Goal: Obtain resource: Download file/media

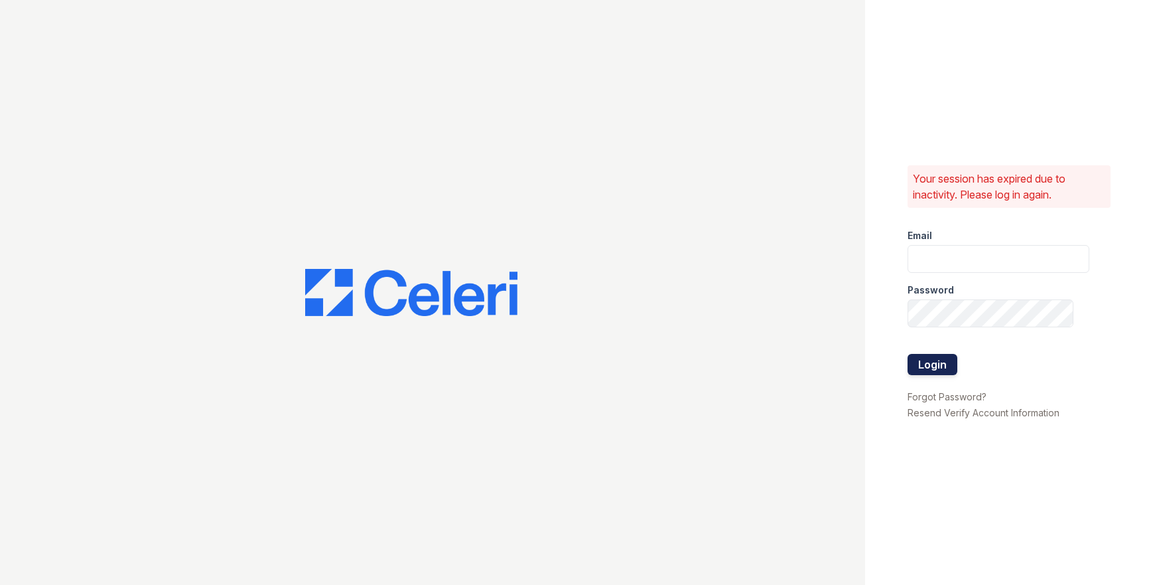
type input "[EMAIL_ADDRESS][DOMAIN_NAME]"
click at [946, 366] on button "Login" at bounding box center [933, 364] width 50 height 21
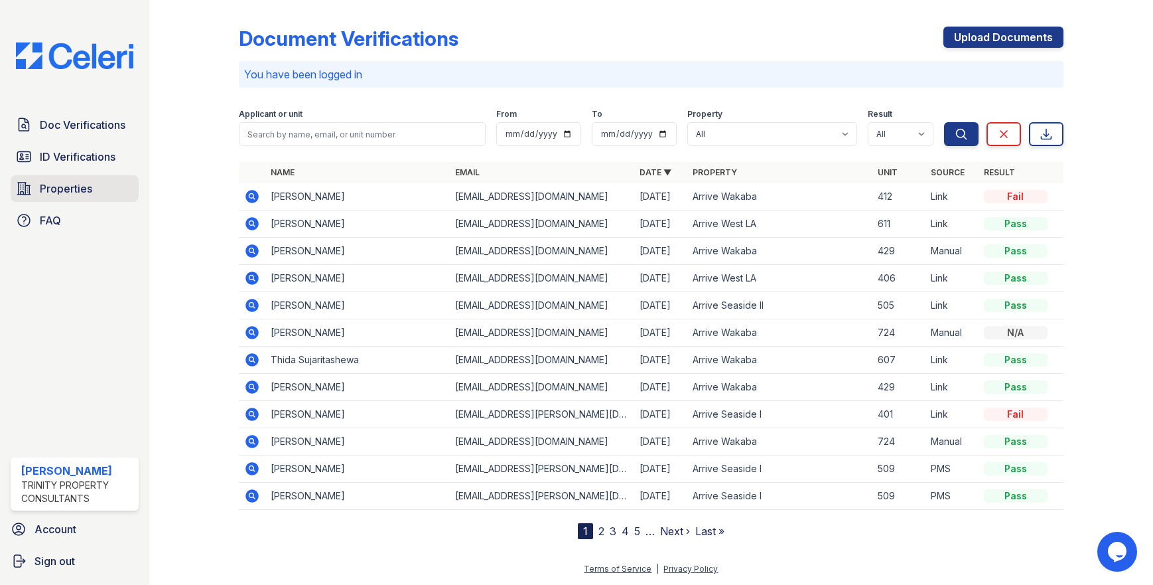
click at [54, 186] on span "Properties" at bounding box center [66, 188] width 52 height 16
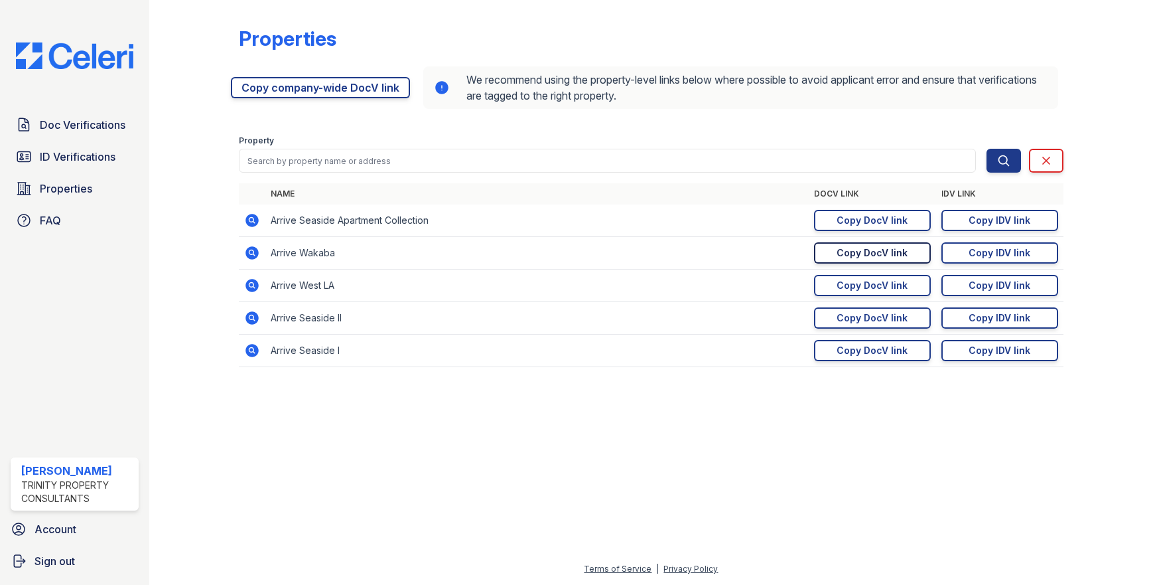
click at [843, 252] on div "Copy DocV link" at bounding box center [872, 252] width 71 height 13
click at [993, 253] on div "Copy IDV link" at bounding box center [1000, 252] width 62 height 13
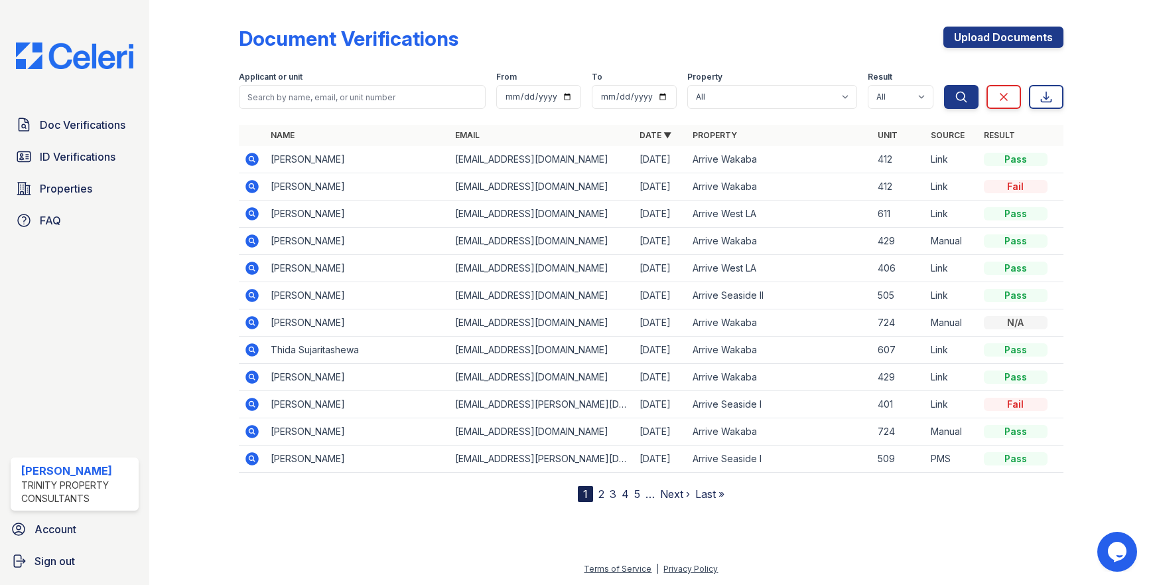
click at [253, 266] on icon at bounding box center [251, 266] width 3 height 3
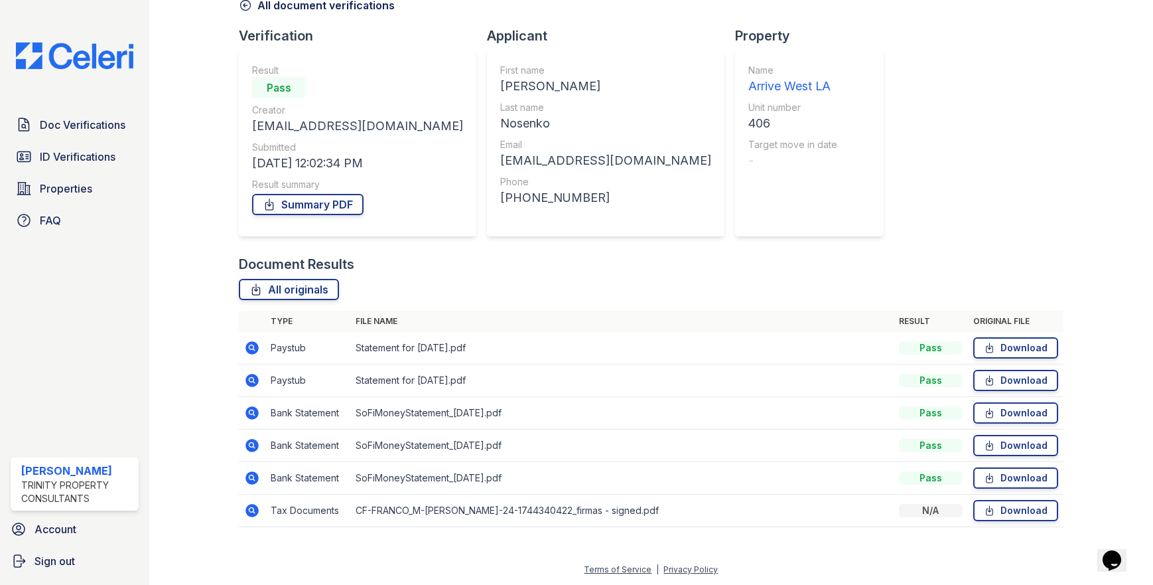
scroll to position [72, 0]
click at [1010, 382] on link "Download" at bounding box center [1015, 379] width 85 height 21
click at [617, 279] on div "All originals" at bounding box center [651, 288] width 824 height 21
click at [1016, 469] on link "Download" at bounding box center [1015, 476] width 85 height 21
click at [996, 511] on link "Download" at bounding box center [1015, 509] width 85 height 21
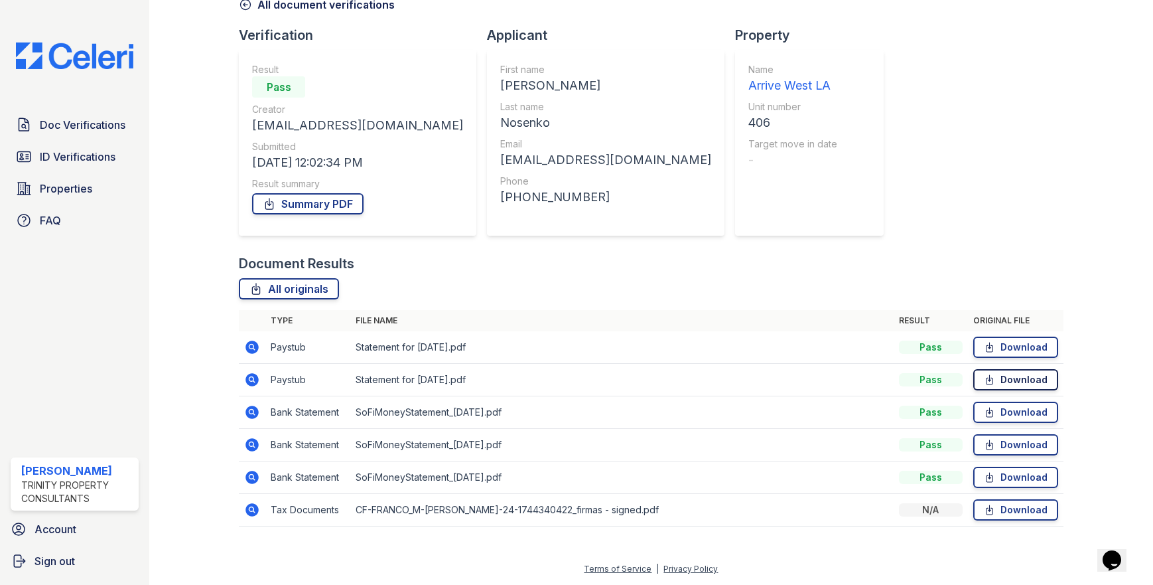
click at [1018, 384] on link "Download" at bounding box center [1015, 379] width 85 height 21
click at [1030, 344] on link "Download" at bounding box center [1015, 346] width 85 height 21
click at [1000, 510] on link "Download" at bounding box center [1015, 509] width 85 height 21
drag, startPoint x: 915, startPoint y: 150, endPoint x: 1112, endPoint y: 81, distance: 208.8
click at [916, 149] on div "Document Verification 199625 All document verifications Verification Result Pas…" at bounding box center [651, 236] width 824 height 606
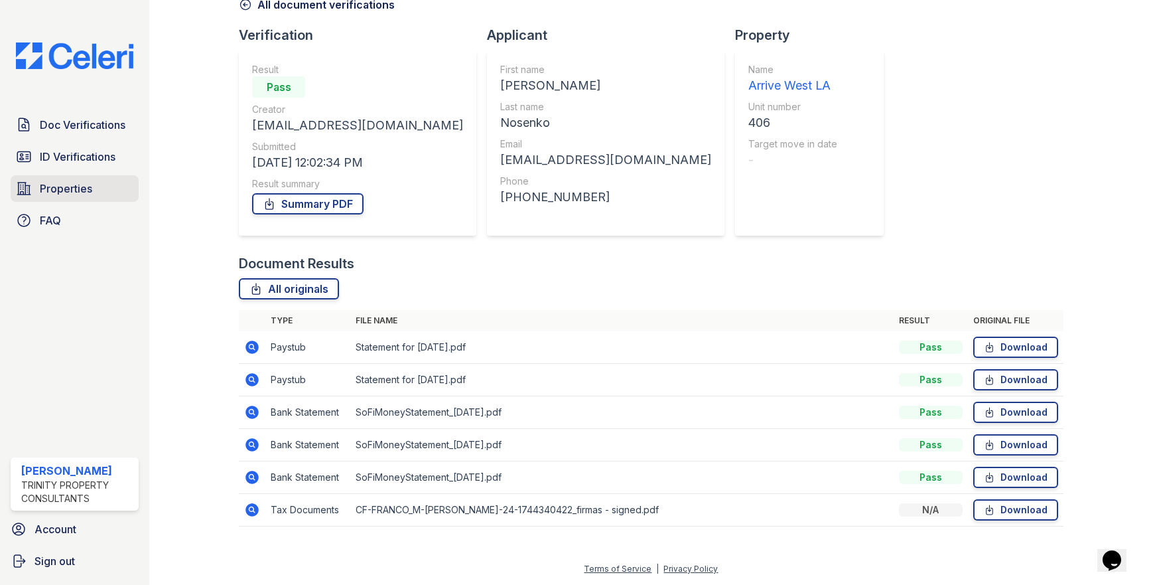
click at [69, 192] on span "Properties" at bounding box center [66, 188] width 52 height 16
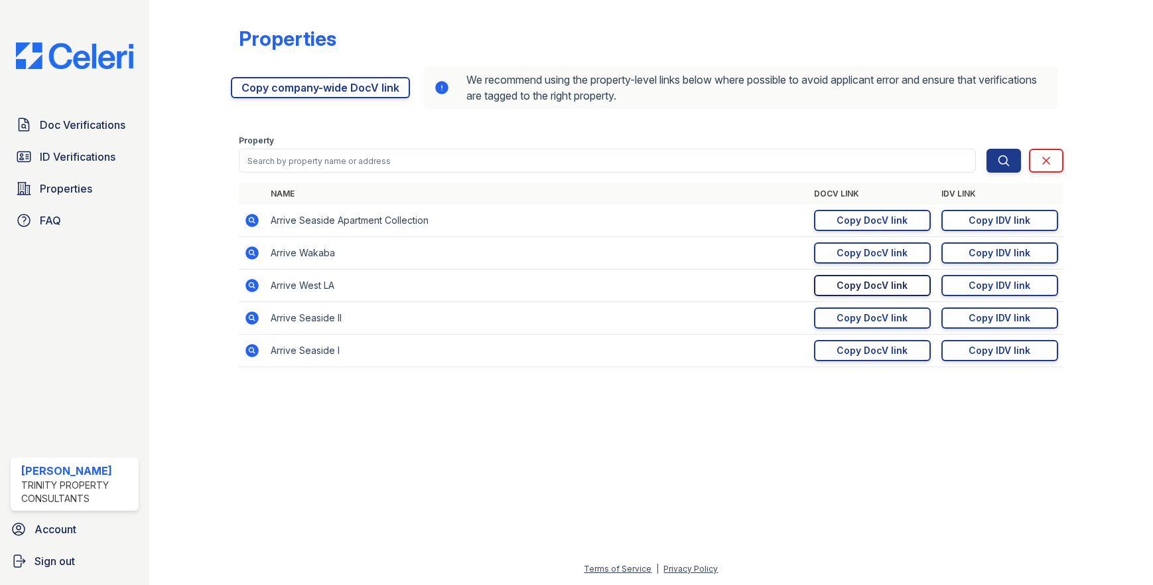
click at [821, 287] on link "Copy DocV link Copy link" at bounding box center [872, 285] width 117 height 21
click at [987, 284] on div "Copy IDV link" at bounding box center [1000, 285] width 62 height 13
